Goal: Task Accomplishment & Management: Manage account settings

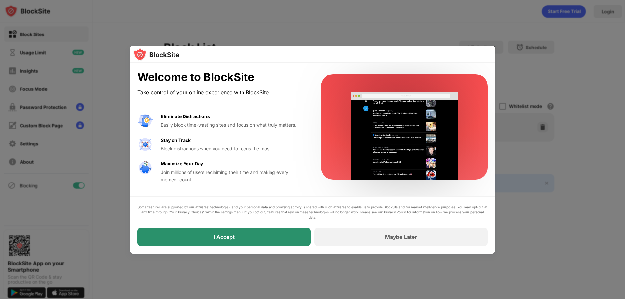
click at [211, 229] on div "I Accept" at bounding box center [223, 237] width 173 height 18
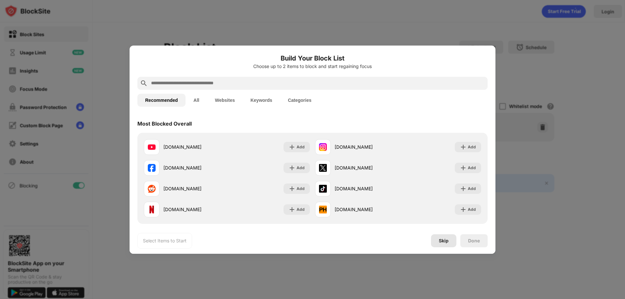
click at [440, 243] on div "Skip" at bounding box center [444, 240] width 10 height 5
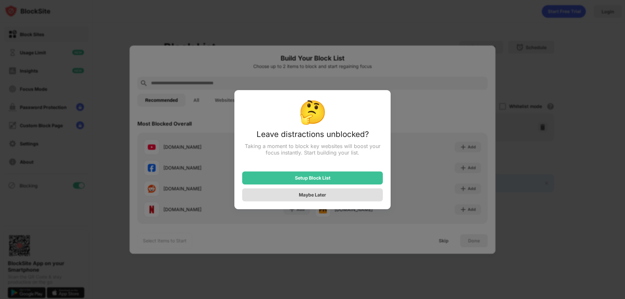
drag, startPoint x: 314, startPoint y: 177, endPoint x: 311, endPoint y: 195, distance: 17.4
click at [311, 195] on div "Setup Block List Maybe Later" at bounding box center [312, 183] width 141 height 38
click at [311, 195] on div "Maybe Later" at bounding box center [312, 195] width 27 height 6
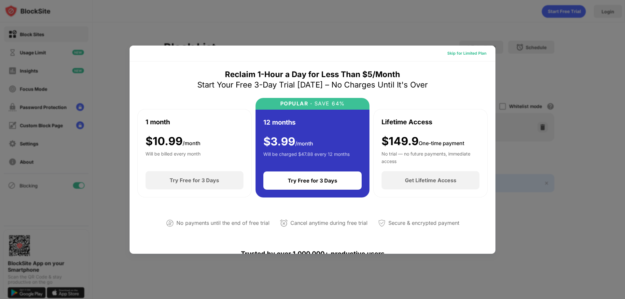
click at [463, 57] on div "Skip for Limited Plan" at bounding box center [466, 53] width 49 height 10
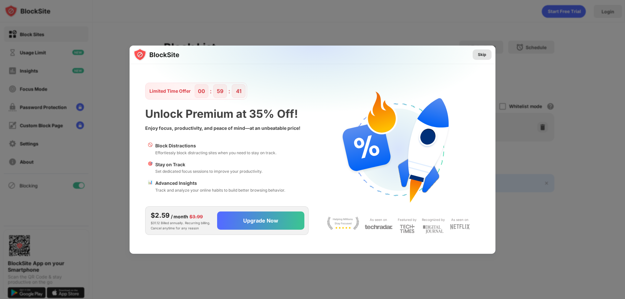
click at [482, 54] on div "Skip" at bounding box center [482, 54] width 8 height 7
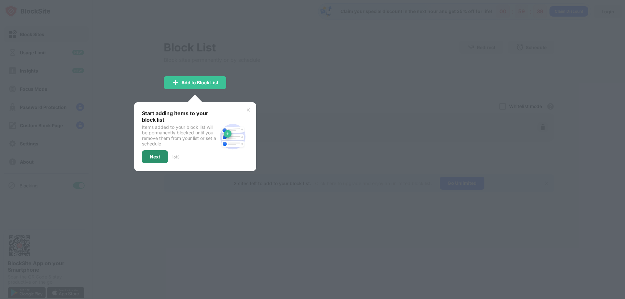
click at [151, 157] on div "Next" at bounding box center [155, 156] width 10 height 5
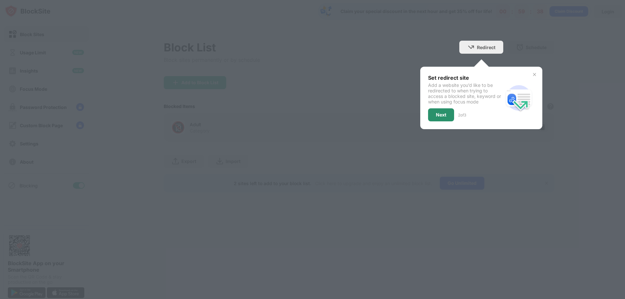
click at [449, 109] on div "Next" at bounding box center [441, 114] width 26 height 13
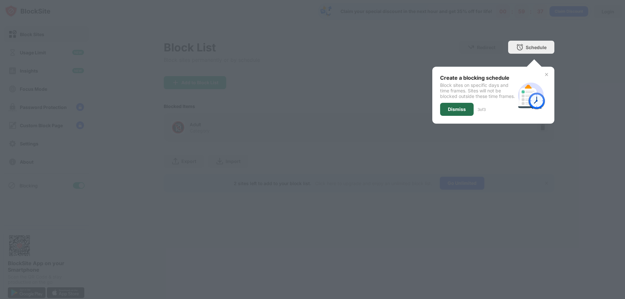
click at [459, 112] on div "Dismiss" at bounding box center [457, 109] width 18 height 5
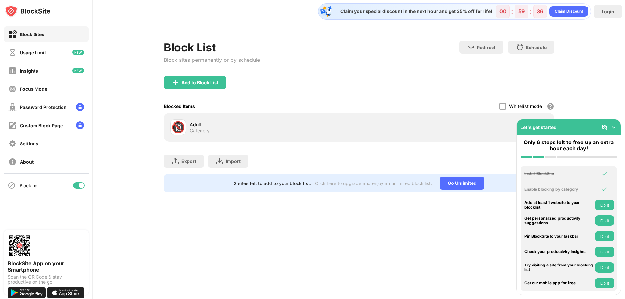
click at [507, 85] on div "Add to Block List" at bounding box center [359, 87] width 391 height 23
click at [613, 127] on img at bounding box center [613, 127] width 7 height 7
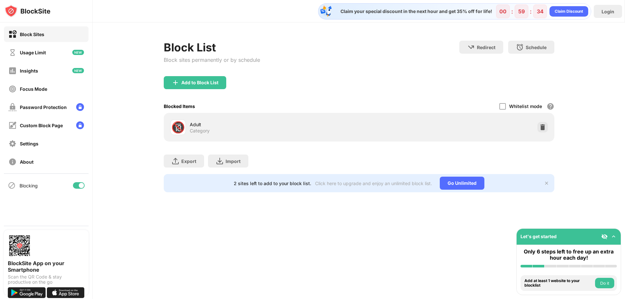
click at [213, 215] on div "Claim your special discount in the next hour and get 35% off for life! 00 : 59 …" at bounding box center [359, 149] width 532 height 299
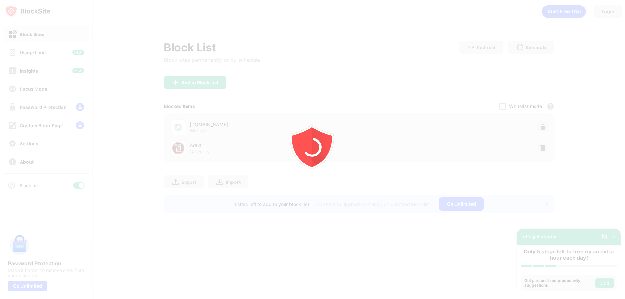
click at [249, 223] on div at bounding box center [312, 149] width 625 height 299
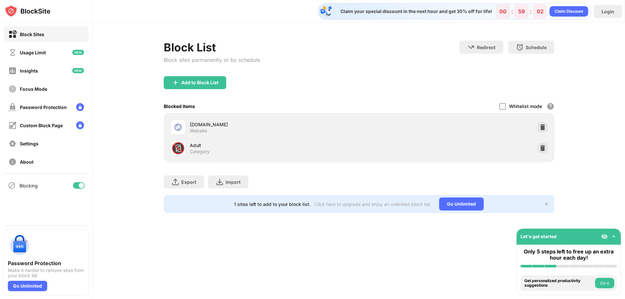
click at [219, 129] on div "partner.fpt.net Website" at bounding box center [274, 127] width 169 height 13
click at [195, 126] on div "partner.fpt.net" at bounding box center [274, 124] width 169 height 7
click at [190, 130] on div "Website" at bounding box center [198, 131] width 17 height 6
click at [179, 127] on img at bounding box center [178, 127] width 8 height 8
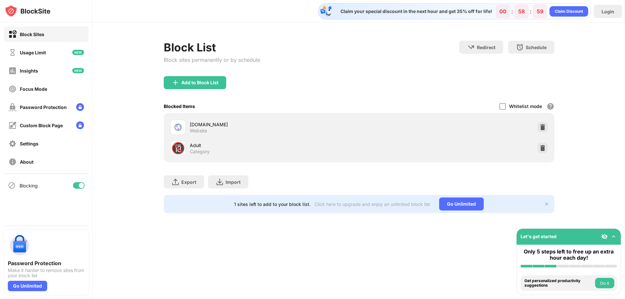
click at [179, 127] on img at bounding box center [178, 127] width 8 height 8
click at [180, 127] on img at bounding box center [178, 127] width 8 height 8
click at [30, 110] on div "Password Protection" at bounding box center [43, 107] width 47 height 6
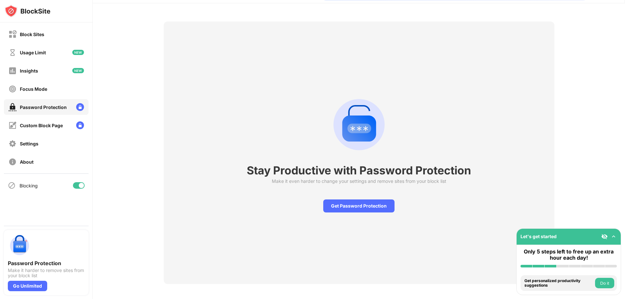
scroll to position [27, 0]
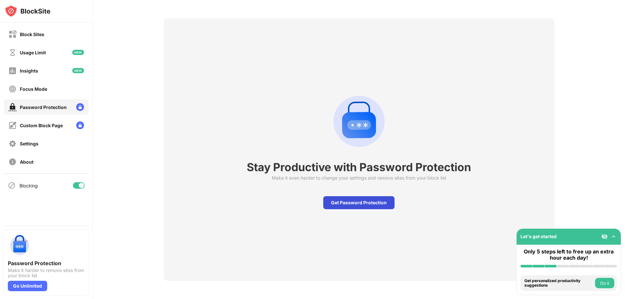
click at [344, 201] on div "Get Password Protection" at bounding box center [358, 202] width 71 height 13
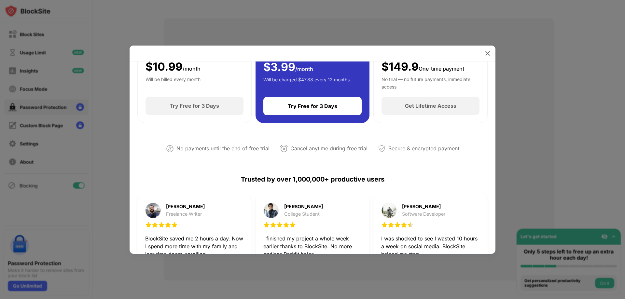
scroll to position [65, 0]
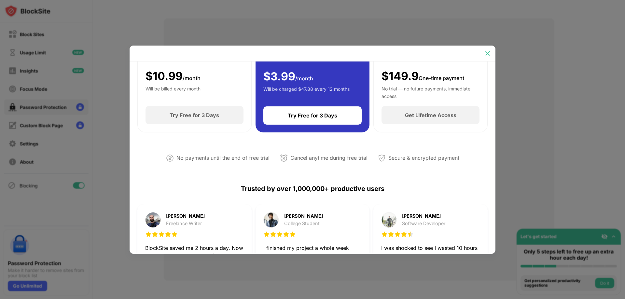
click at [487, 51] on img at bounding box center [487, 53] width 7 height 7
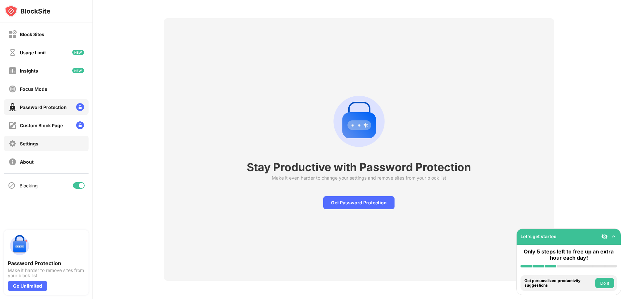
click at [17, 141] on div "Settings" at bounding box center [23, 144] width 30 height 8
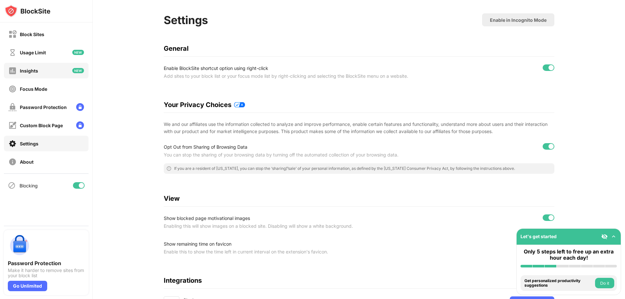
click at [27, 72] on div "Insights" at bounding box center [29, 71] width 18 height 6
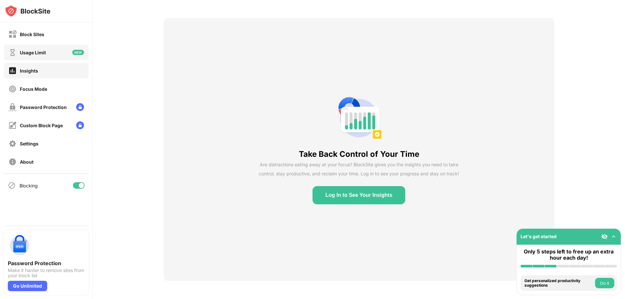
click at [29, 54] on div "Usage Limit" at bounding box center [33, 53] width 26 height 6
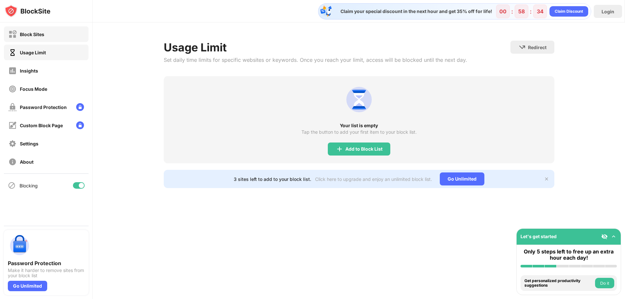
click at [31, 34] on div "Block Sites" at bounding box center [32, 35] width 24 height 6
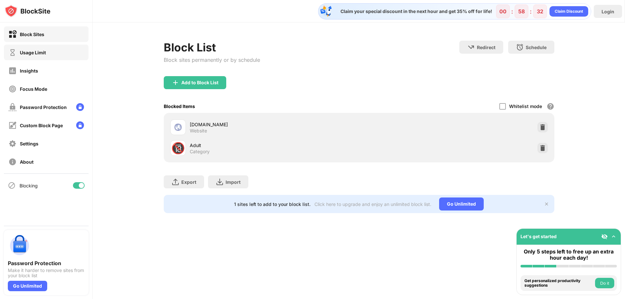
click at [29, 50] on div "Usage Limit" at bounding box center [33, 53] width 26 height 6
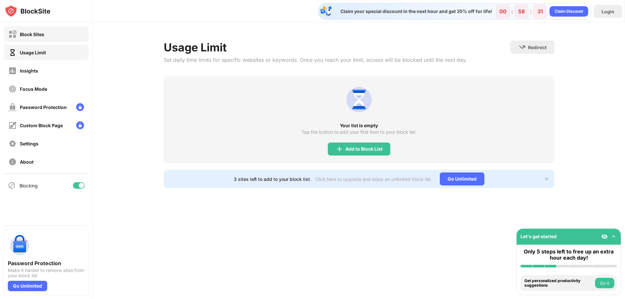
click at [33, 35] on div "Block Sites" at bounding box center [32, 35] width 24 height 6
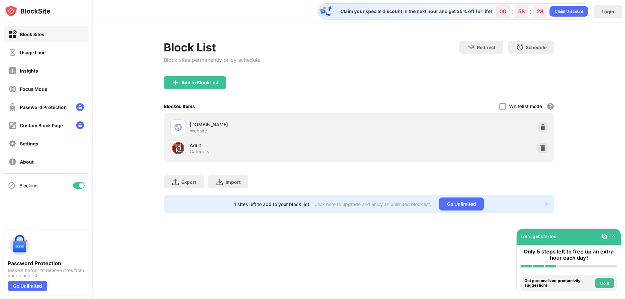
click at [196, 129] on div "Website" at bounding box center [198, 131] width 17 height 6
drag, startPoint x: 196, startPoint y: 129, endPoint x: 206, endPoint y: 129, distance: 10.1
click at [196, 129] on div "Website" at bounding box center [198, 131] width 17 height 6
click at [545, 125] on img at bounding box center [542, 127] width 7 height 7
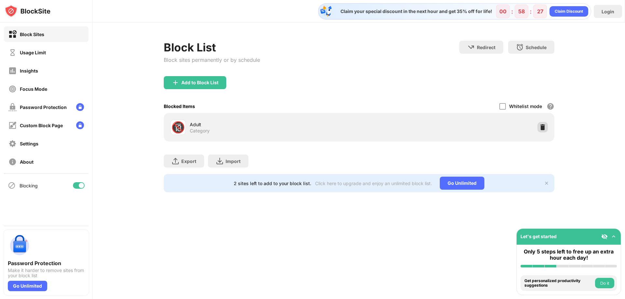
click at [542, 129] on img at bounding box center [542, 127] width 7 height 7
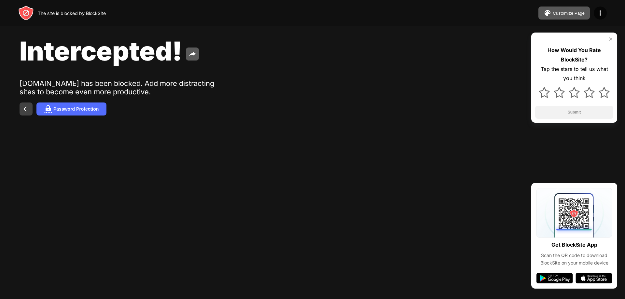
click at [24, 110] on img at bounding box center [26, 109] width 8 height 8
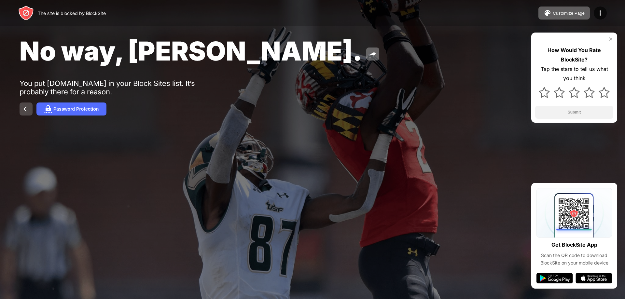
click at [24, 110] on img at bounding box center [26, 109] width 8 height 8
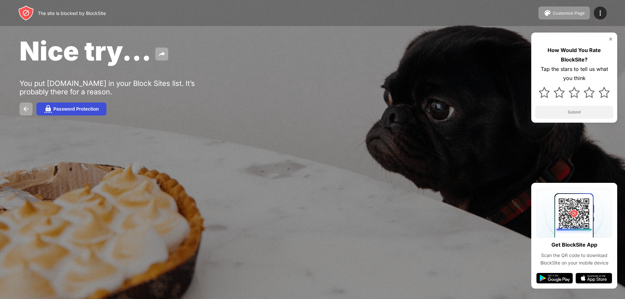
click at [61, 112] on button "Password Protection" at bounding box center [71, 109] width 70 height 13
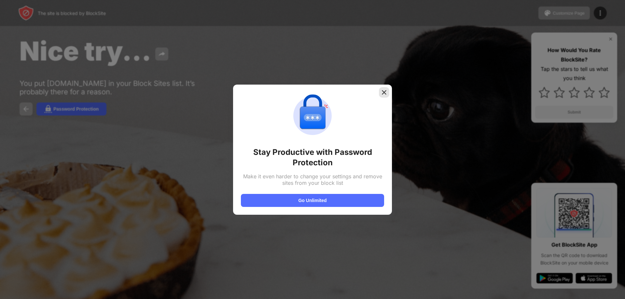
click at [384, 94] on img at bounding box center [384, 92] width 7 height 7
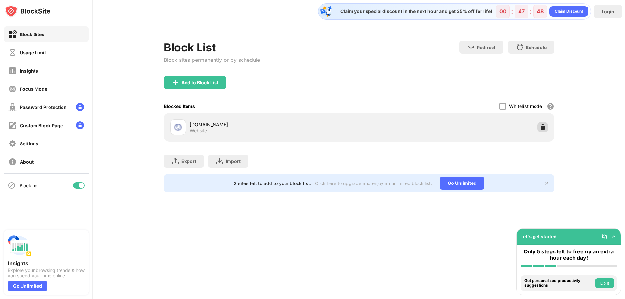
click at [542, 124] on img at bounding box center [542, 127] width 7 height 7
